Goal: Task Accomplishment & Management: Use online tool/utility

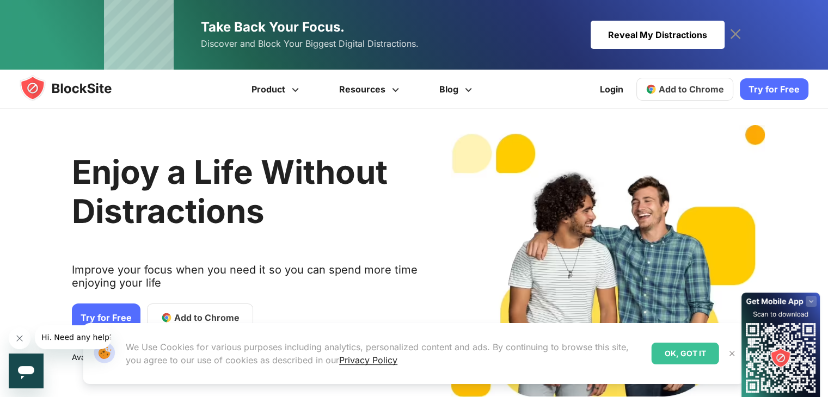
click at [183, 314] on div "Our Website uses cookies We Use Cookies for various purposes including analytic…" at bounding box center [414, 353] width 688 height 87
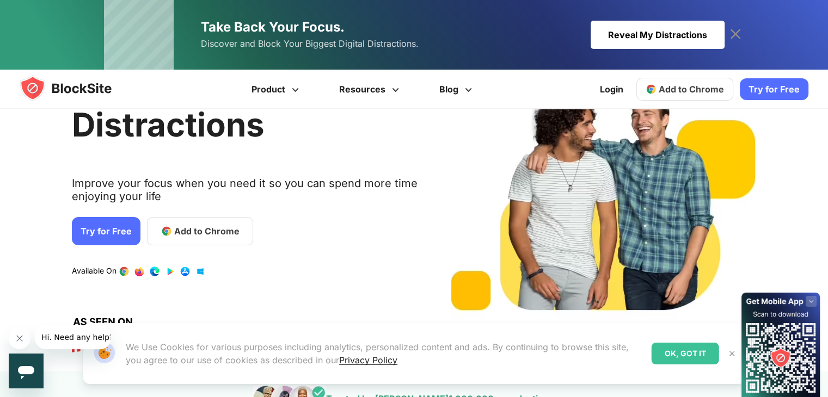
scroll to position [87, 0]
click at [198, 232] on span "Add to Chrome" at bounding box center [206, 230] width 65 height 13
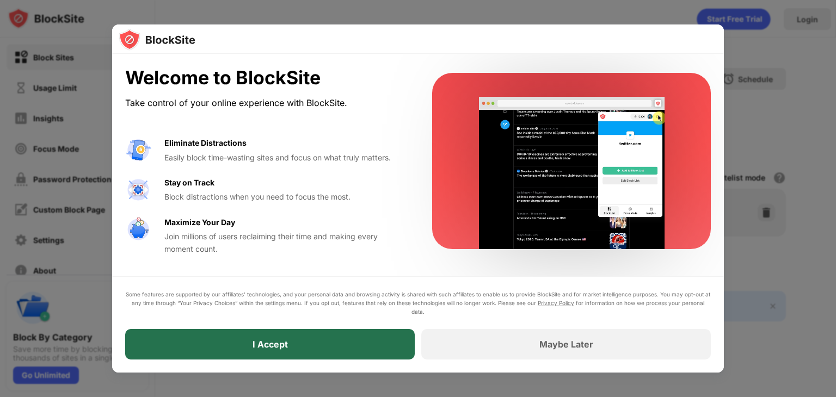
click at [305, 347] on div "I Accept" at bounding box center [270, 344] width 290 height 30
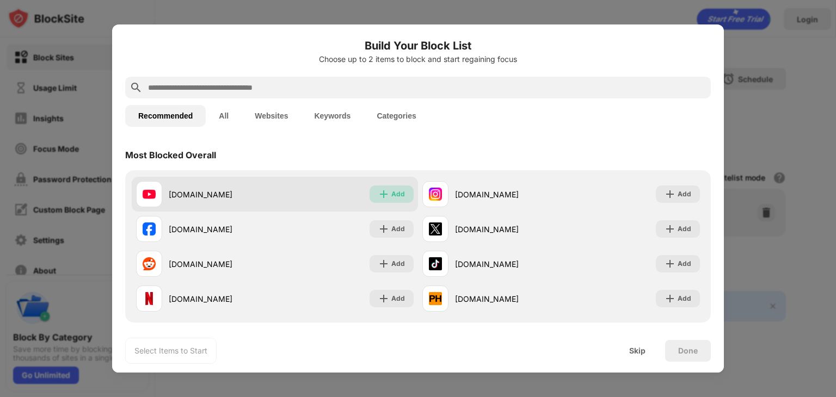
click at [393, 186] on div "Add" at bounding box center [392, 194] width 44 height 17
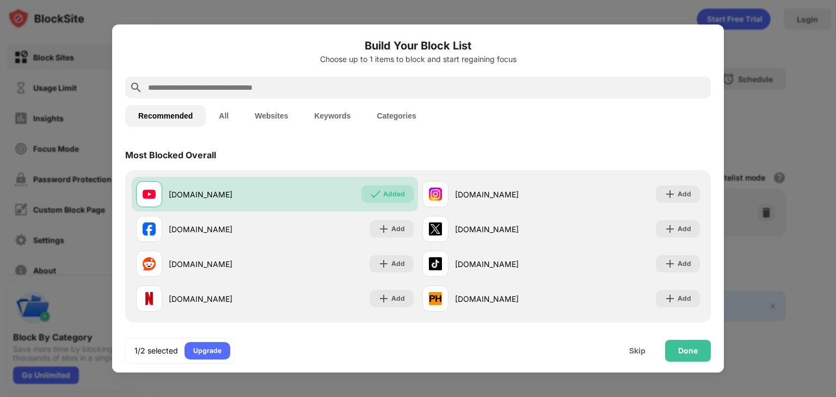
click at [287, 81] on input "text" at bounding box center [426, 87] width 559 height 13
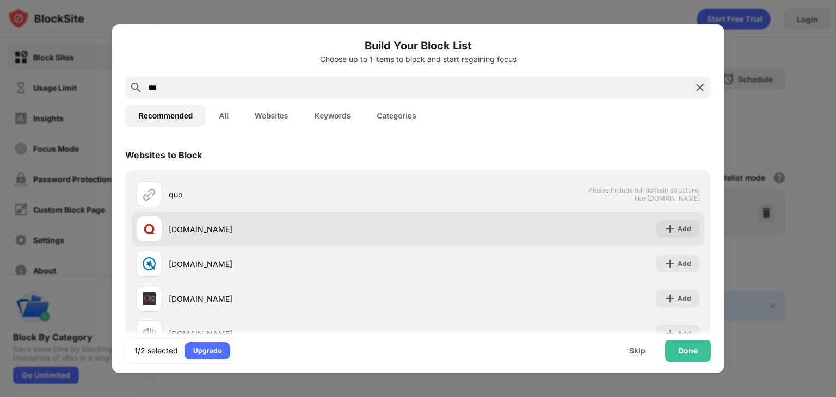
type input "***"
click at [186, 231] on div "quora.com" at bounding box center [293, 229] width 249 height 11
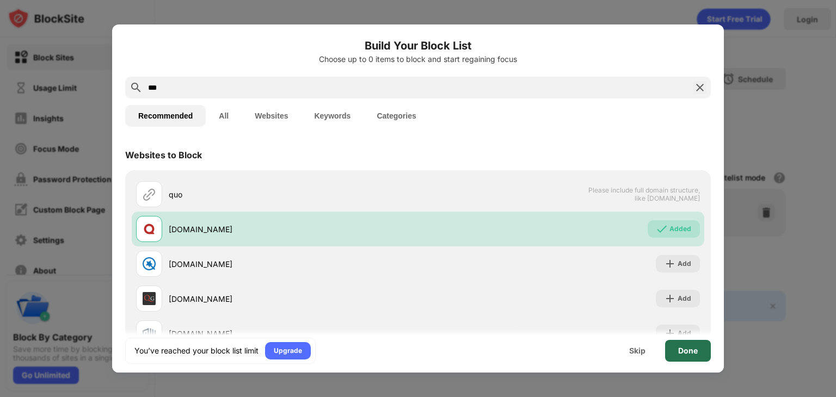
click at [677, 347] on div "Done" at bounding box center [688, 351] width 46 height 22
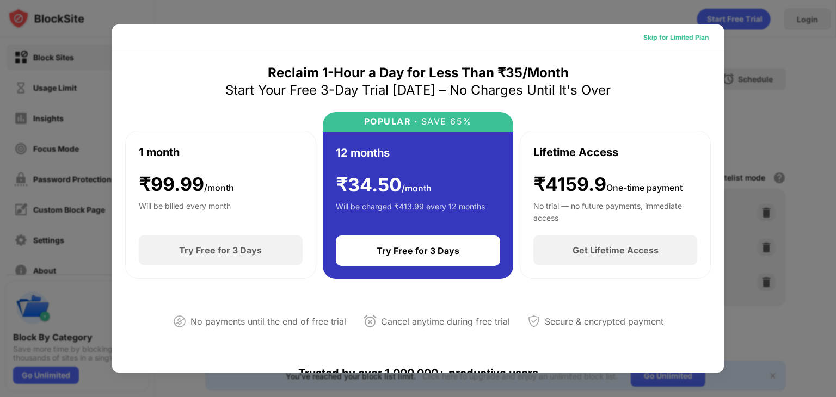
click at [662, 35] on div "Skip for Limited Plan" at bounding box center [675, 37] width 65 height 11
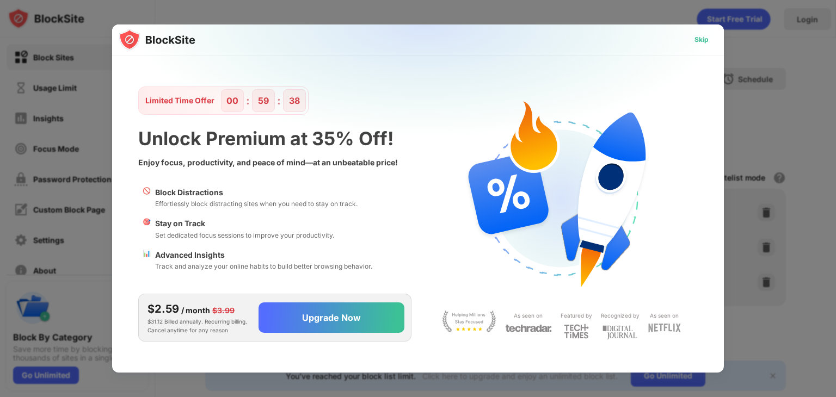
click at [693, 40] on div "Skip" at bounding box center [702, 39] width 32 height 17
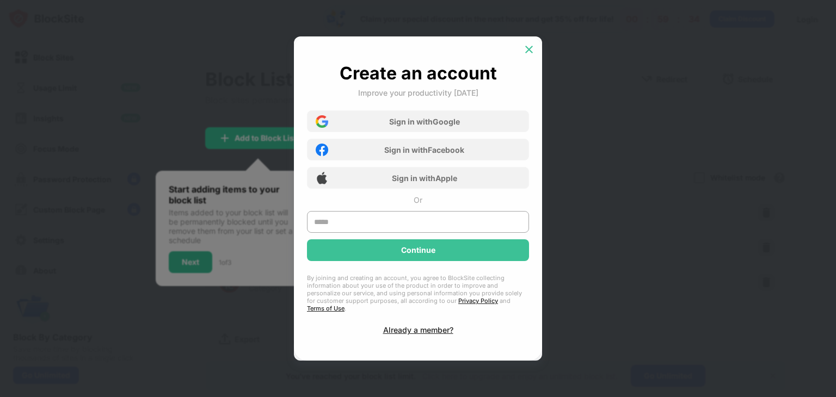
click at [527, 55] on img at bounding box center [529, 49] width 11 height 11
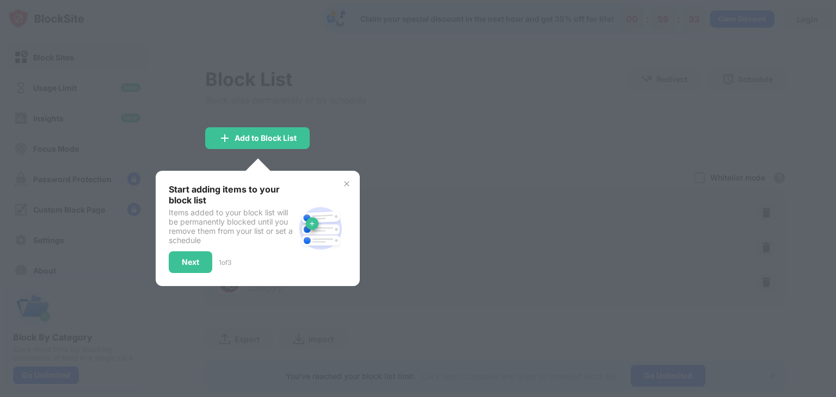
click at [363, 134] on div at bounding box center [418, 198] width 836 height 397
click at [263, 143] on div "Add to Block List" at bounding box center [257, 138] width 104 height 22
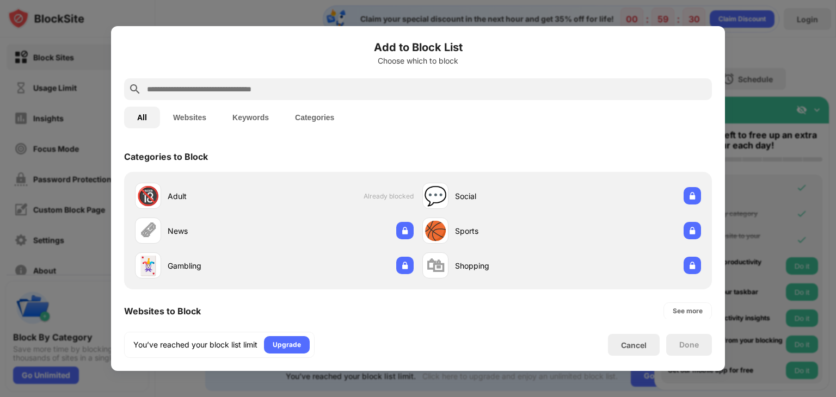
click at [198, 4] on div at bounding box center [418, 198] width 836 height 397
